Goal: Navigation & Orientation: Find specific page/section

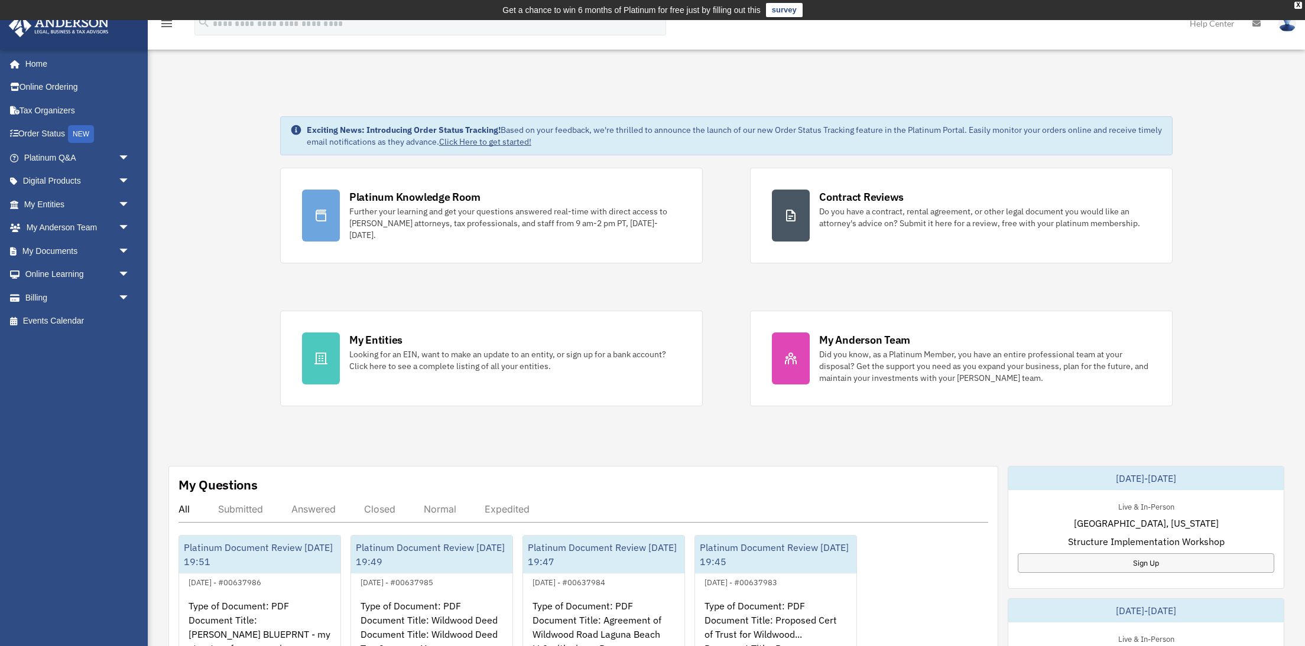
scroll to position [2, 0]
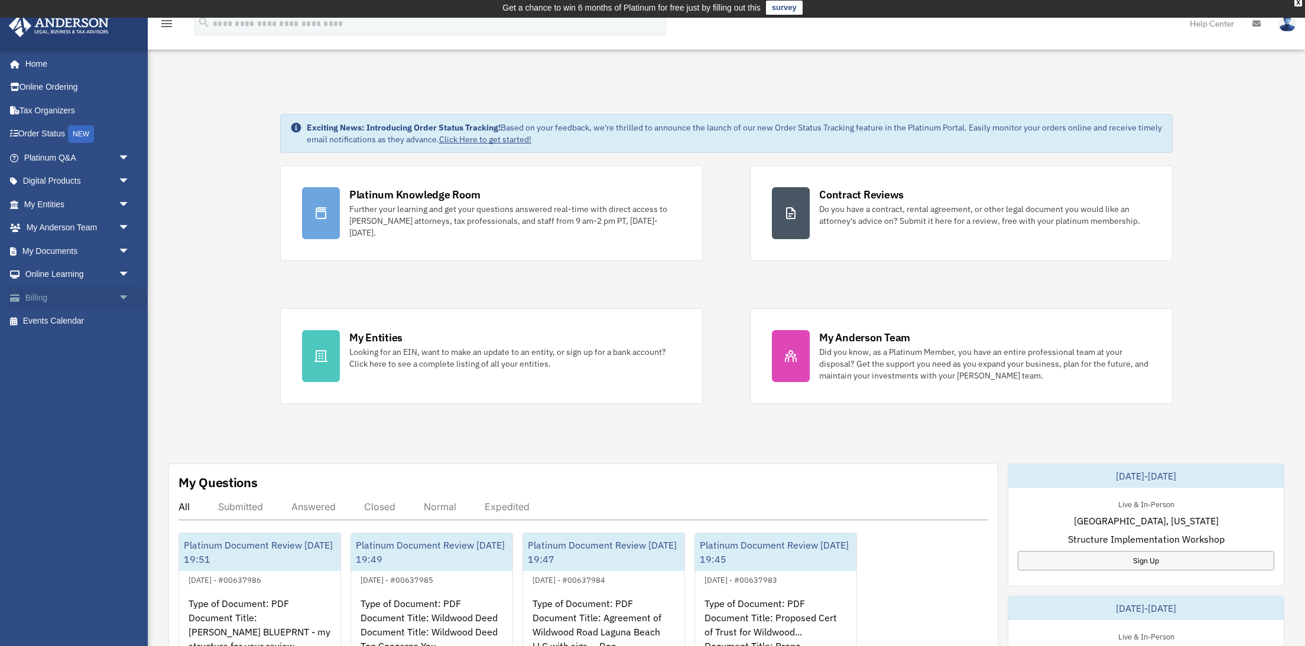
click at [126, 294] on span "arrow_drop_down" at bounding box center [130, 298] width 24 height 24
click at [92, 318] on link "$ Open Invoices" at bounding box center [82, 322] width 131 height 24
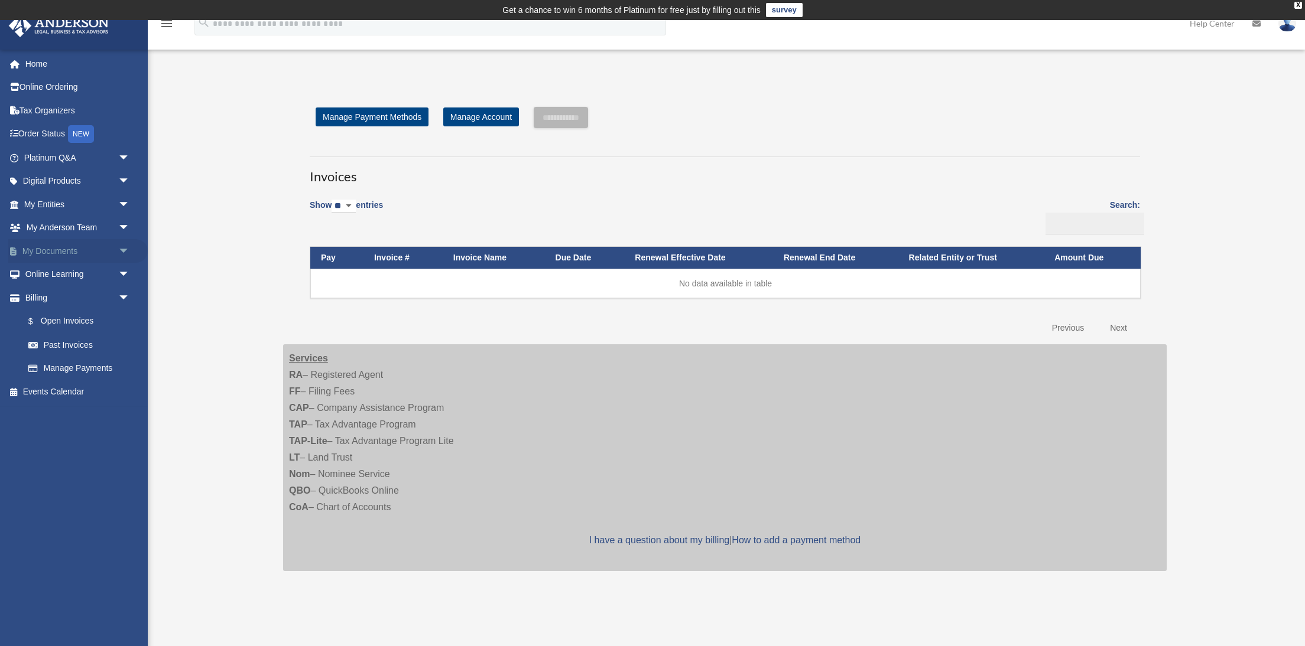
click at [62, 250] on link "My Documents arrow_drop_down" at bounding box center [77, 251] width 139 height 24
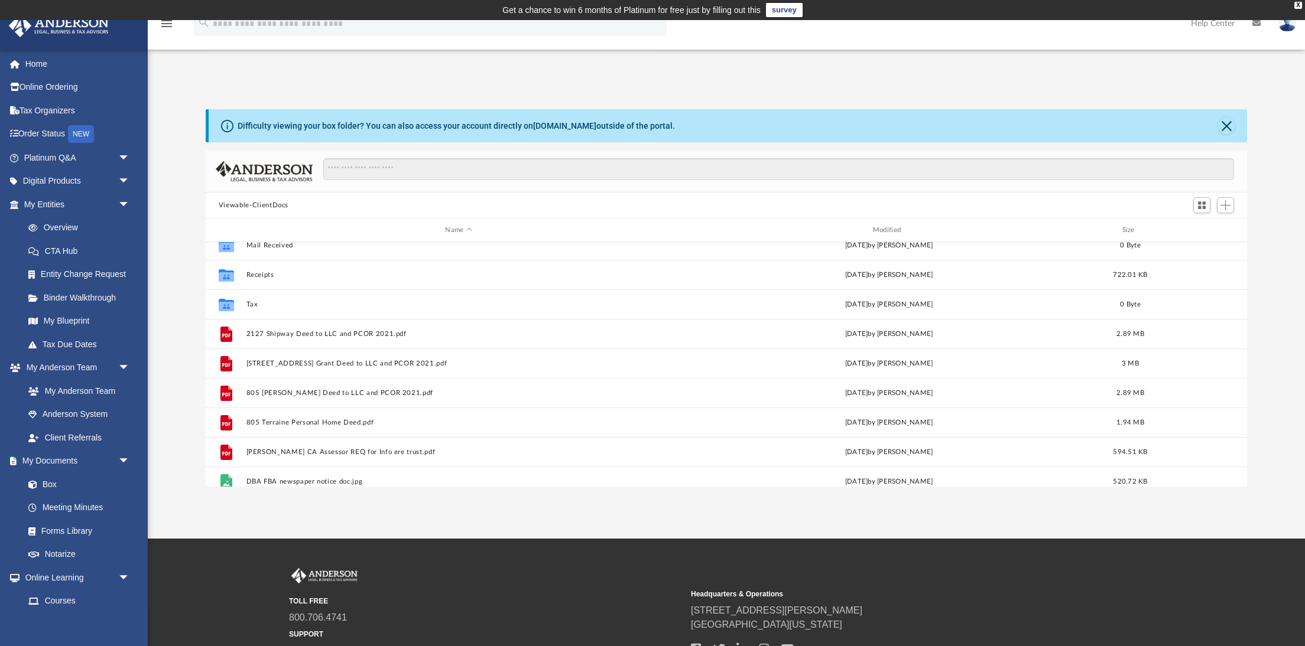
scroll to position [116, 0]
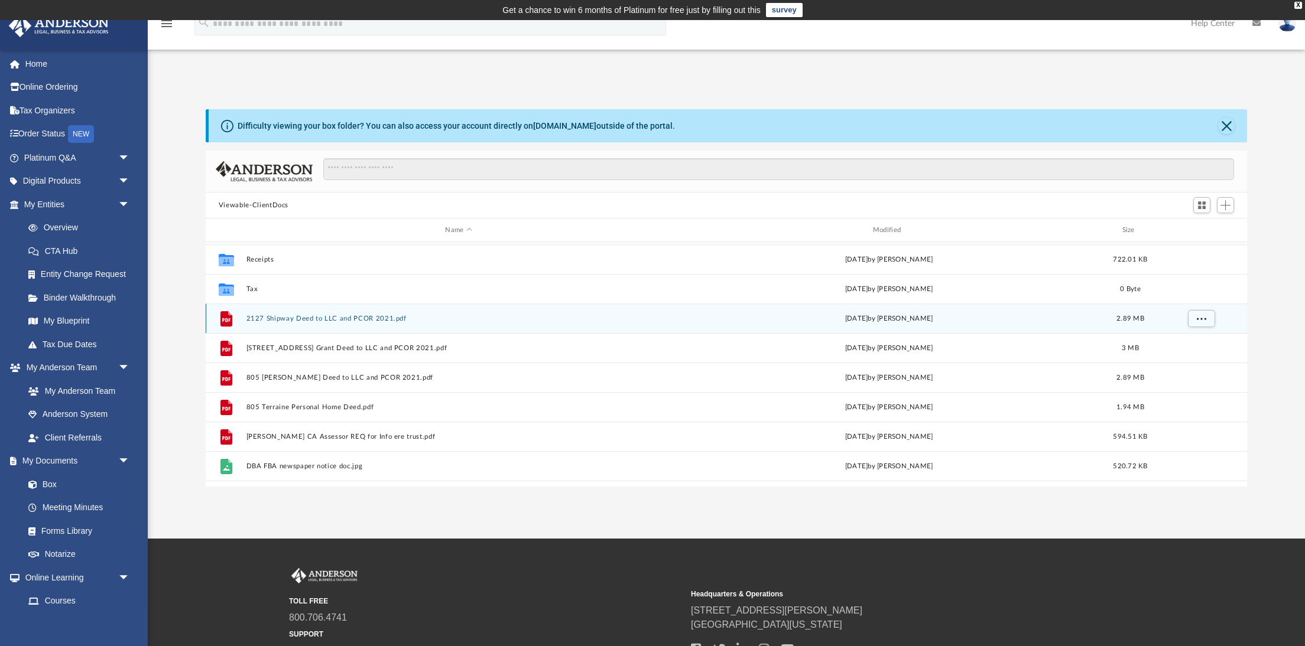
click at [283, 318] on button "2127 Shipway Deed to LLC and PCOR 2021.pdf" at bounding box center [458, 319] width 425 height 8
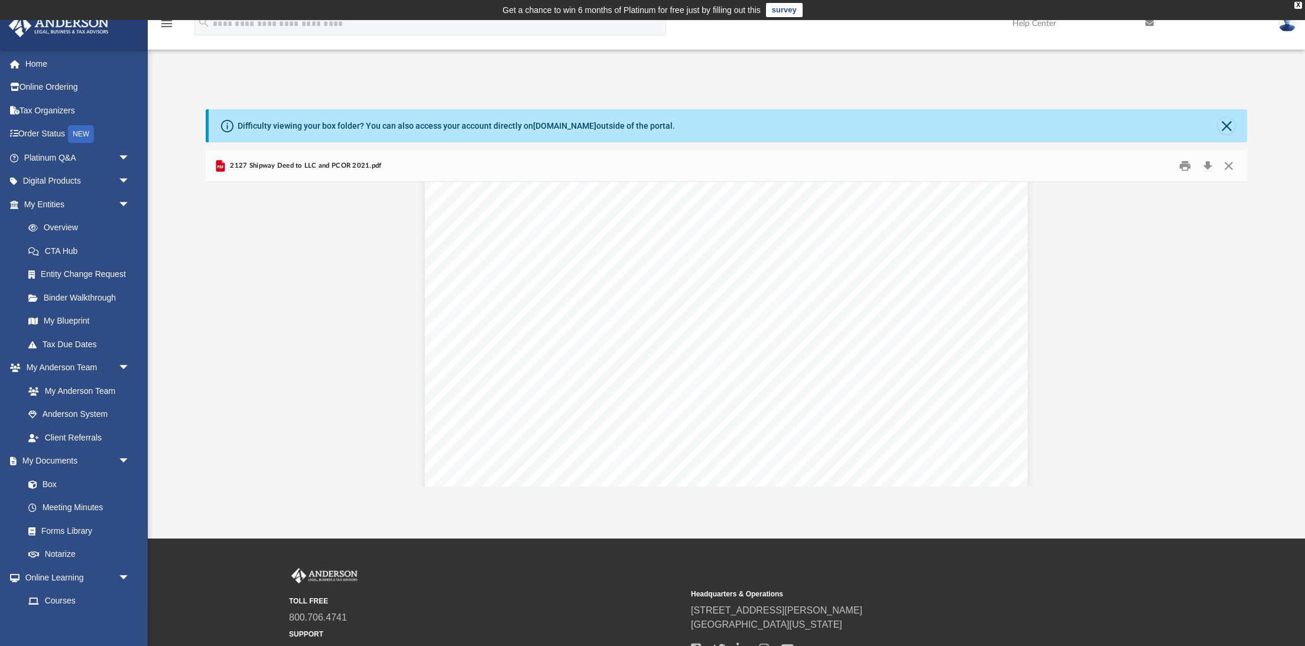
scroll to position [0, 0]
click at [1231, 168] on button "Close" at bounding box center [1228, 166] width 21 height 18
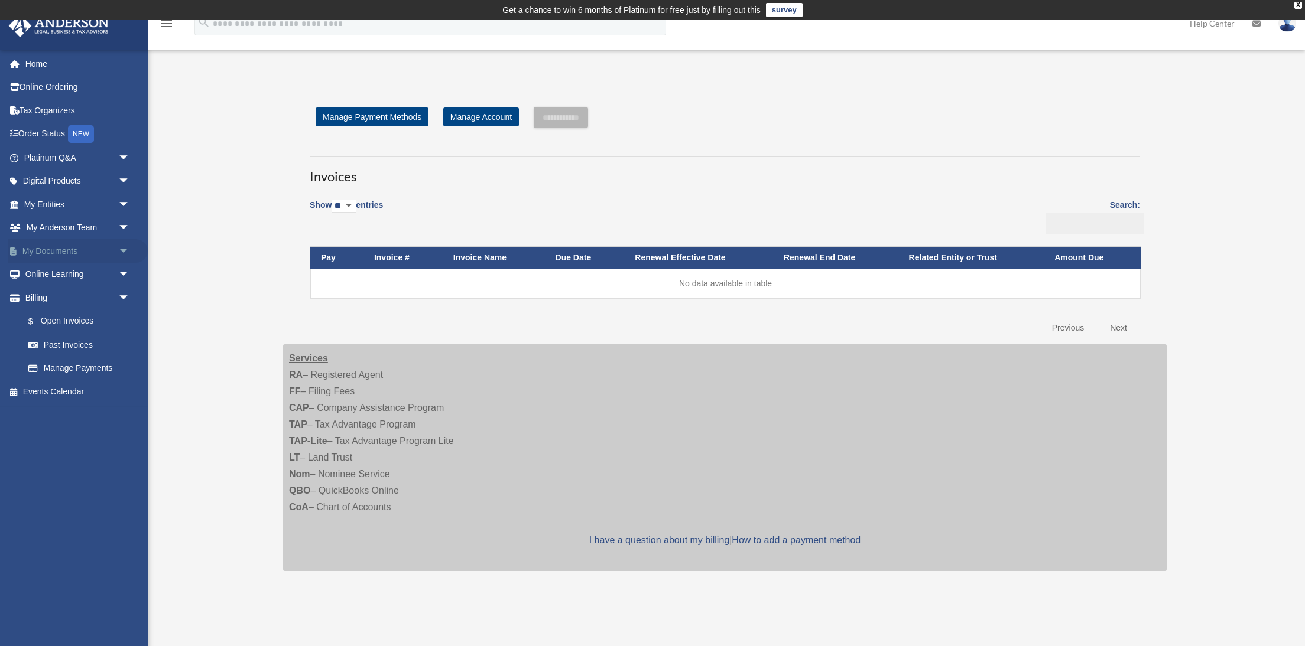
click at [48, 246] on link "My Documents arrow_drop_down" at bounding box center [77, 251] width 139 height 24
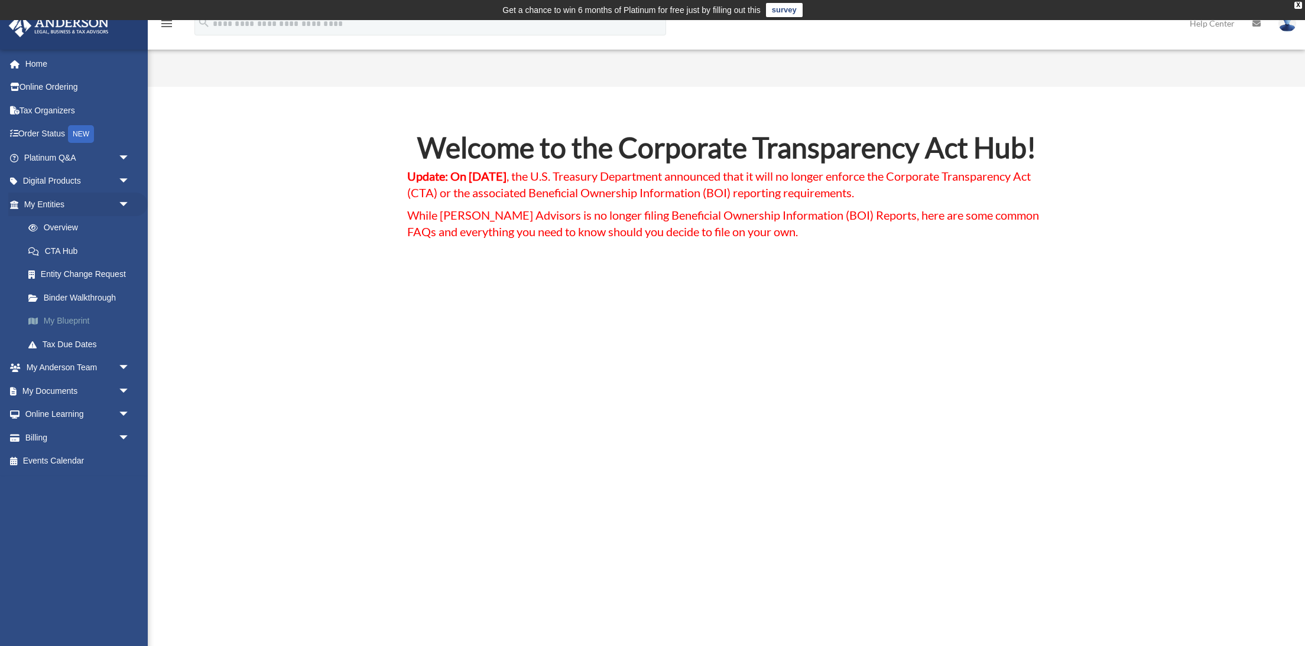
click at [57, 317] on link "My Blueprint" at bounding box center [82, 322] width 131 height 24
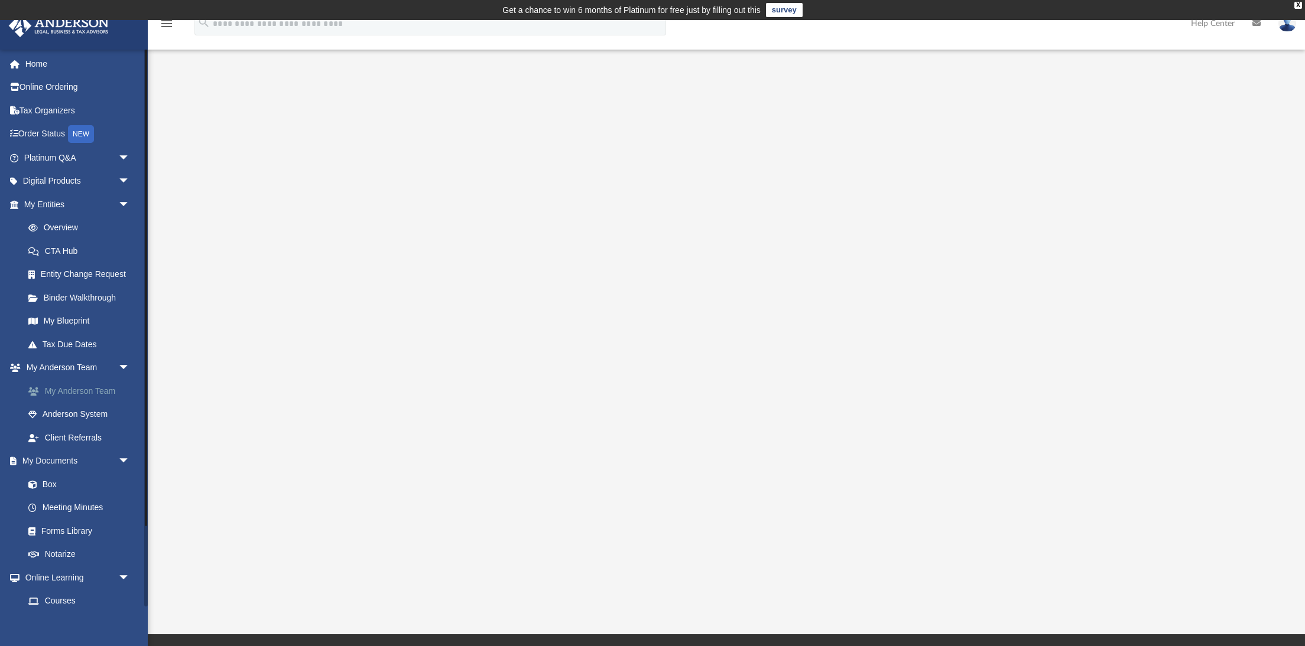
click at [108, 383] on link "My Anderson Team" at bounding box center [82, 391] width 131 height 24
